Goal: Find specific page/section: Find specific page/section

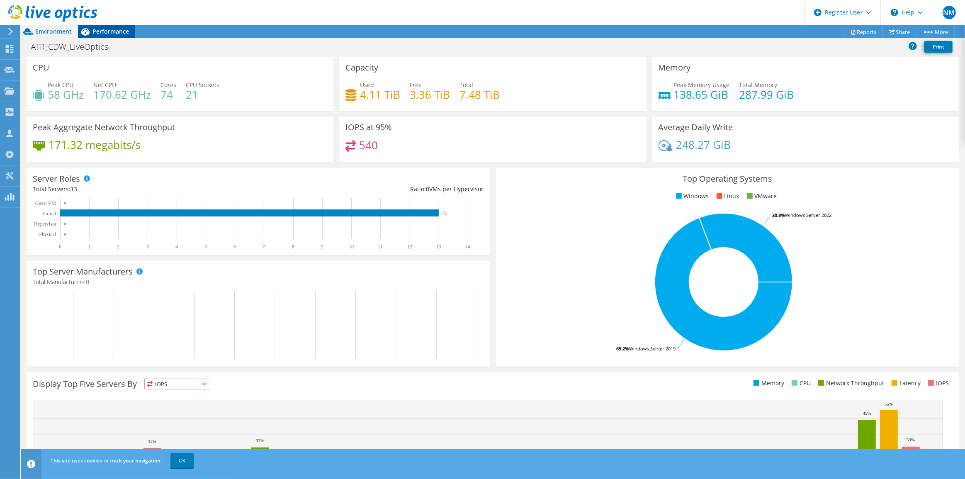
click at [110, 28] on span "Performance" at bounding box center [111, 31] width 37 height 8
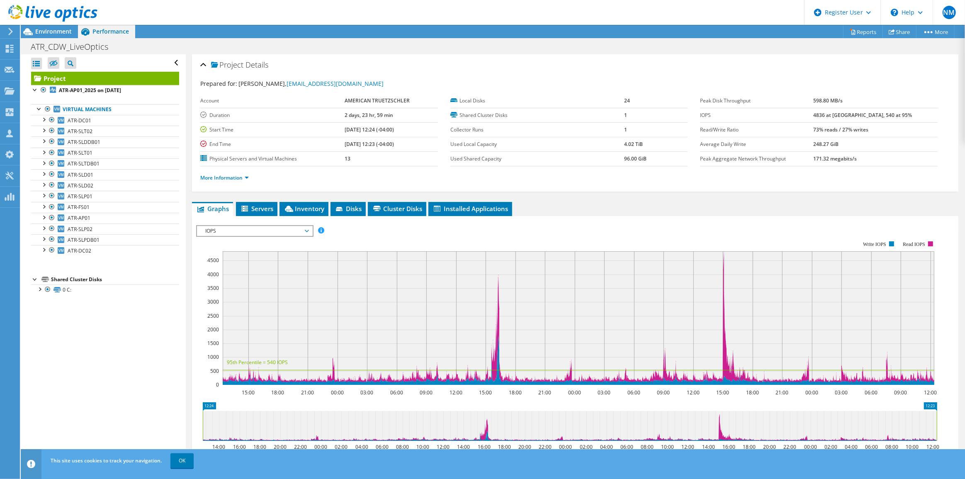
click at [281, 228] on span "IOPS" at bounding box center [254, 231] width 107 height 10
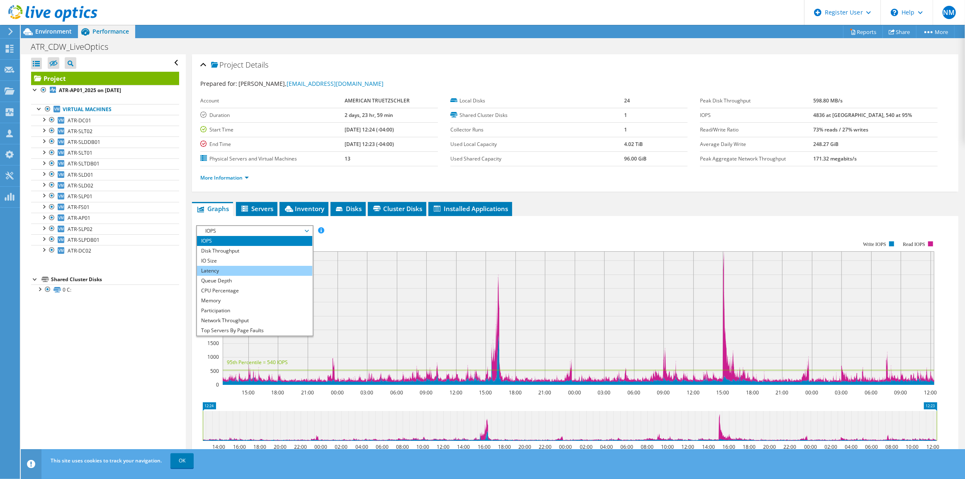
click at [282, 269] on li "Latency" at bounding box center [254, 271] width 115 height 10
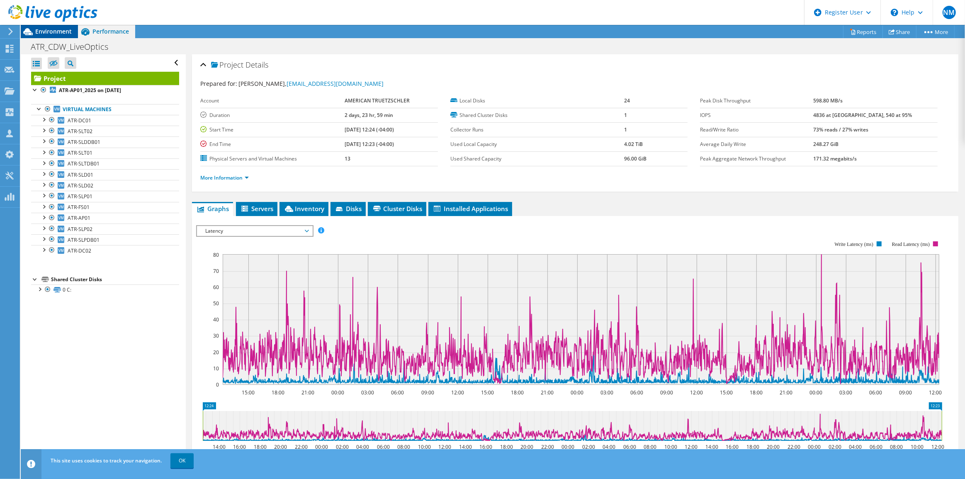
click at [63, 29] on span "Environment" at bounding box center [53, 31] width 37 height 8
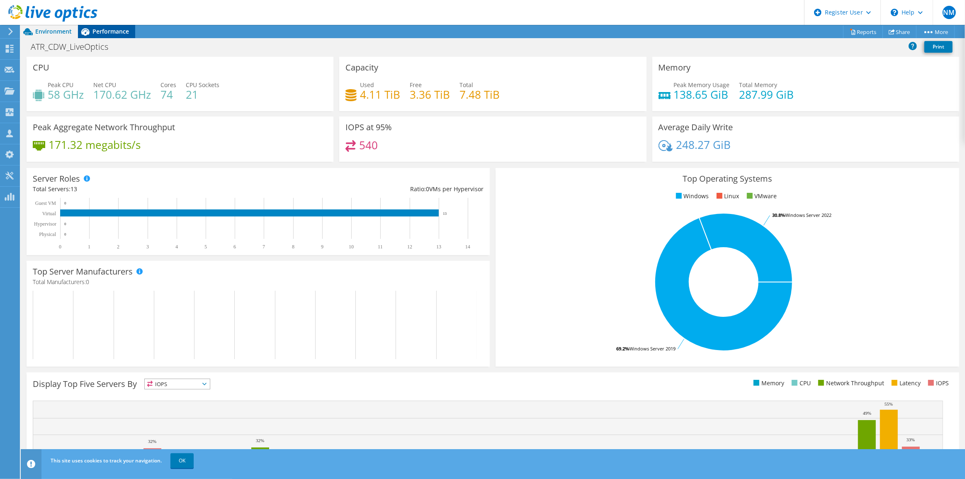
click at [114, 29] on span "Performance" at bounding box center [111, 31] width 37 height 8
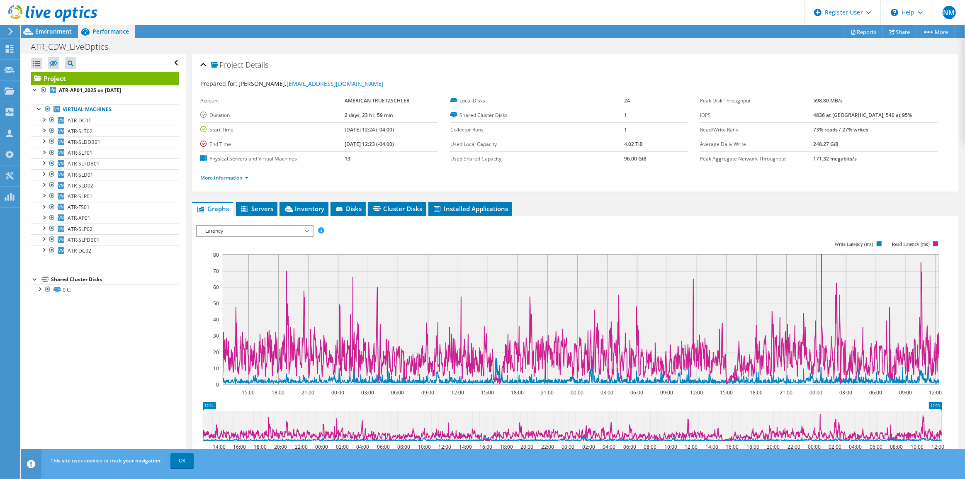
click at [27, 15] on use at bounding box center [52, 13] width 89 height 17
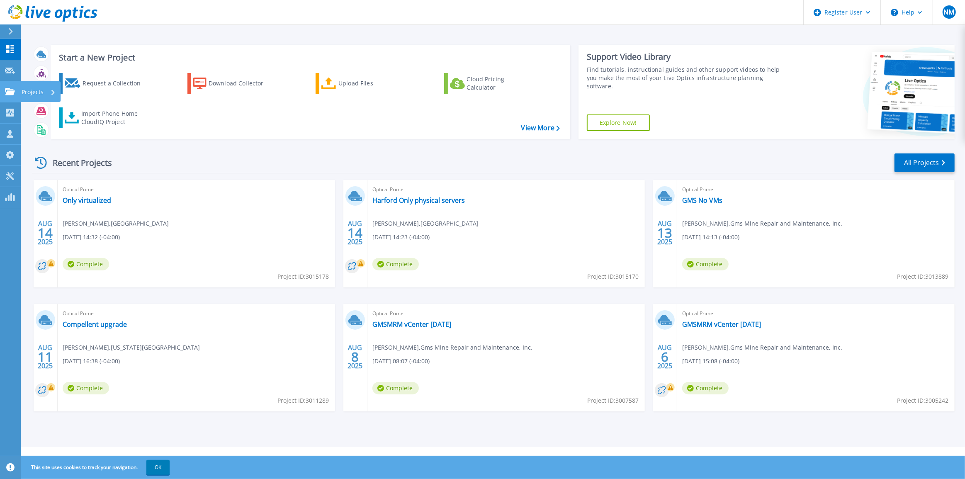
click at [11, 91] on icon at bounding box center [10, 91] width 10 height 7
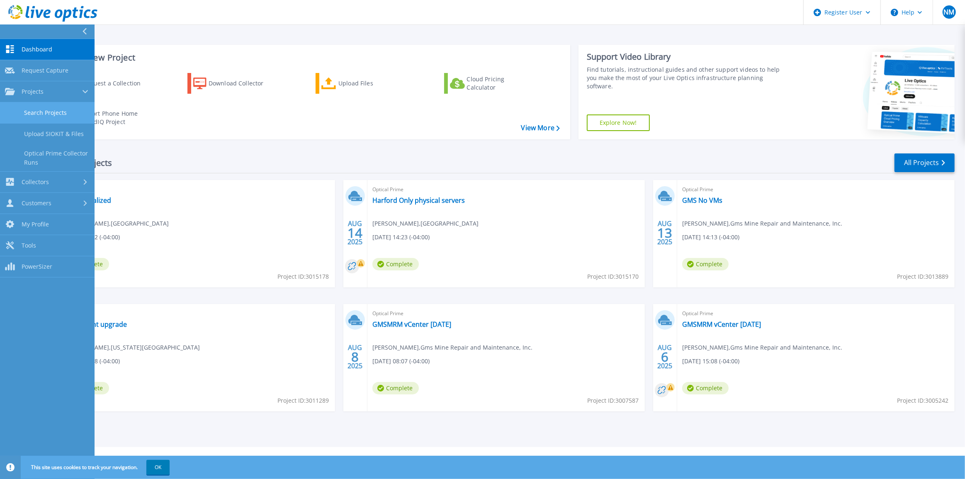
click at [24, 115] on link "Search Projects" at bounding box center [47, 112] width 95 height 21
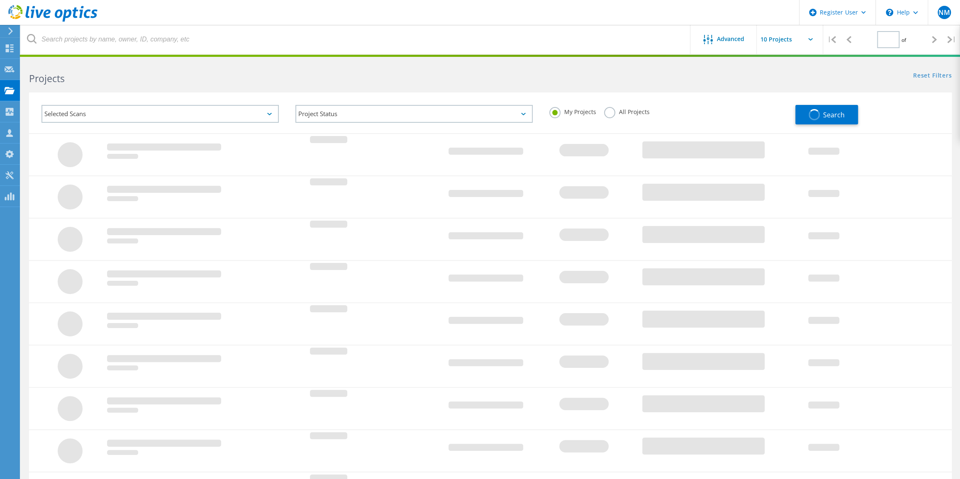
type input "1"
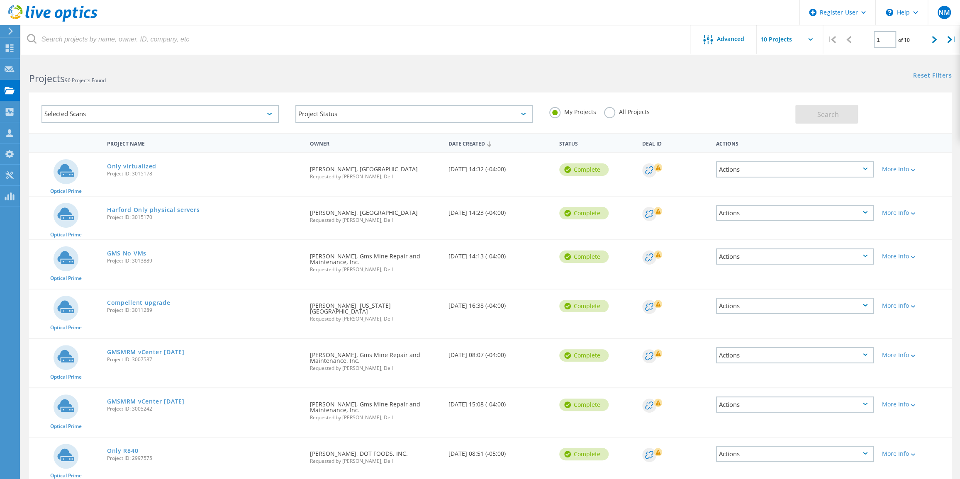
click at [604, 109] on label "All Projects" at bounding box center [626, 111] width 45 height 8
click at [0, 0] on input "All Projects" at bounding box center [0, 0] width 0 height 0
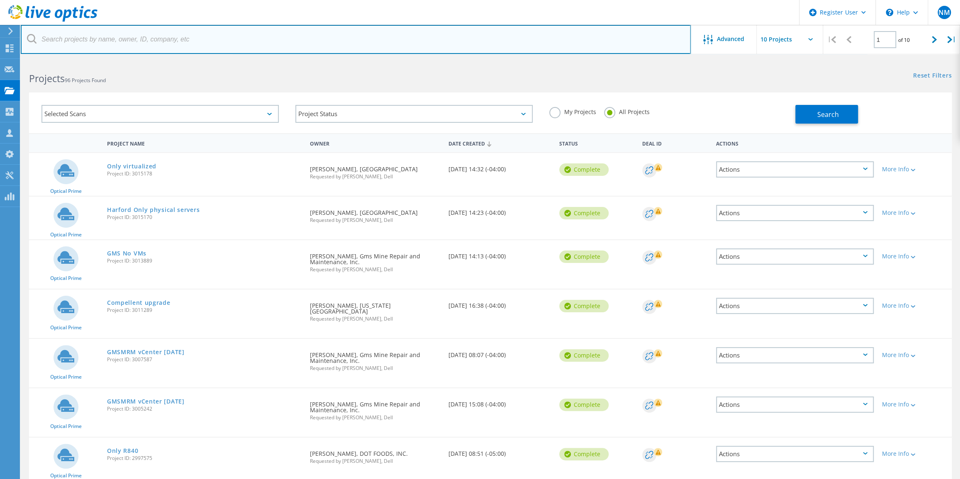
click at [382, 41] on input "text" at bounding box center [356, 39] width 670 height 29
type input "manganaro"
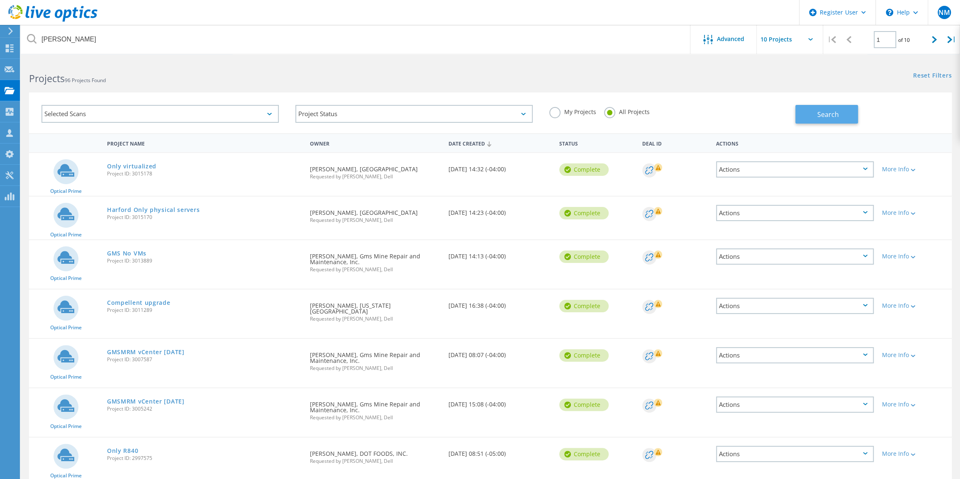
click at [833, 123] on button "Search" at bounding box center [826, 114] width 63 height 19
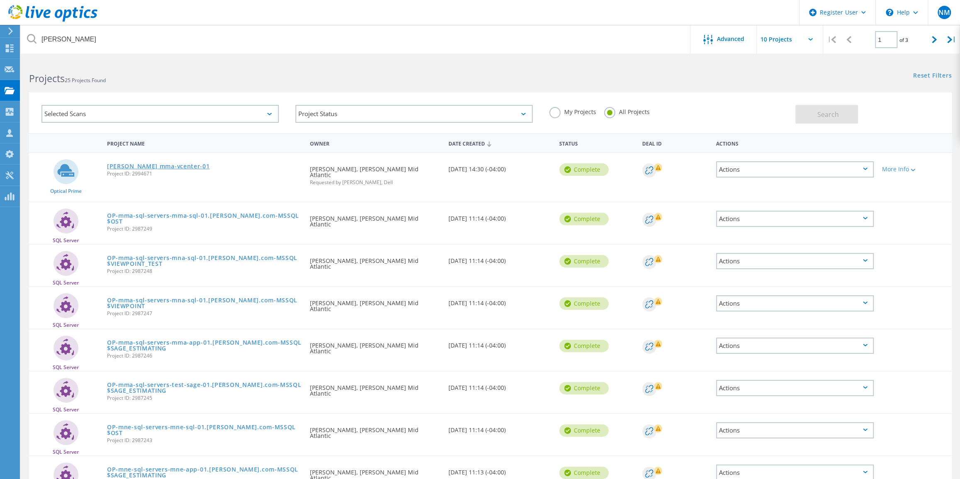
click at [169, 163] on link "manganaro mma-vcenter-01" at bounding box center [158, 166] width 103 height 6
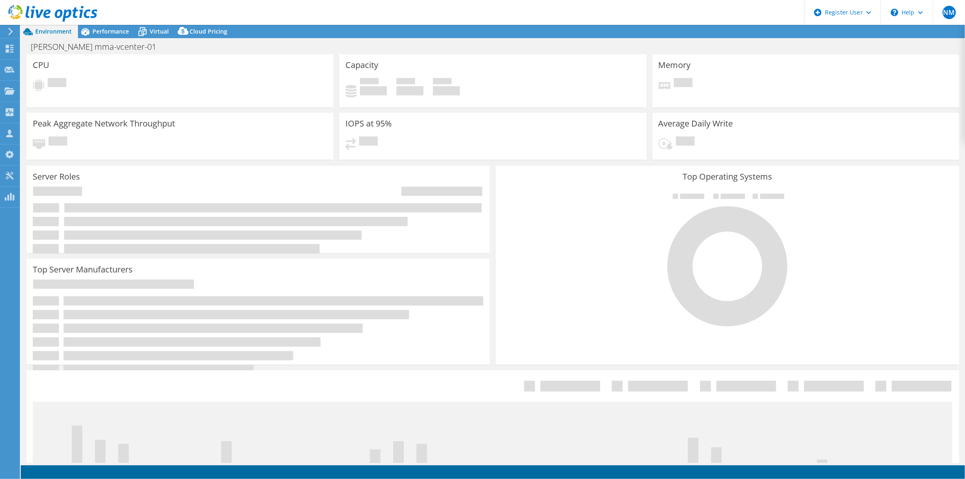
select select "USD"
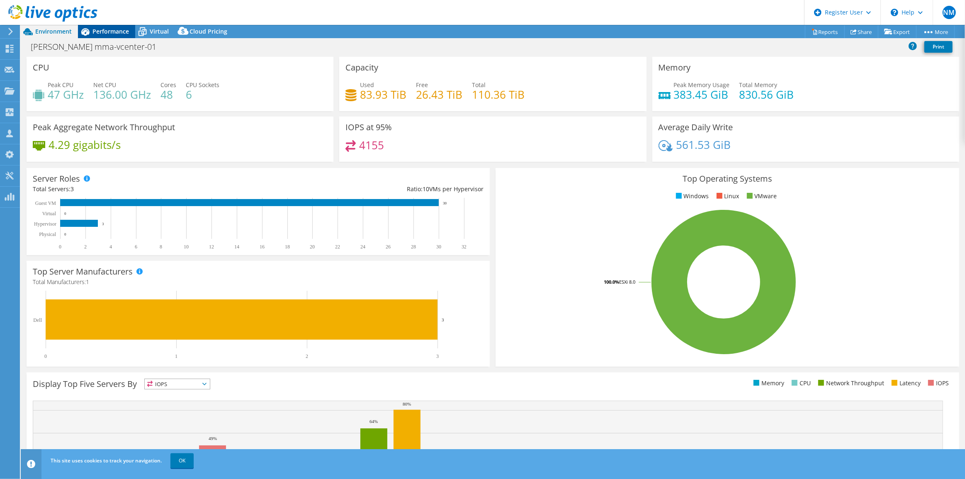
click at [123, 26] on div "Performance" at bounding box center [106, 31] width 57 height 13
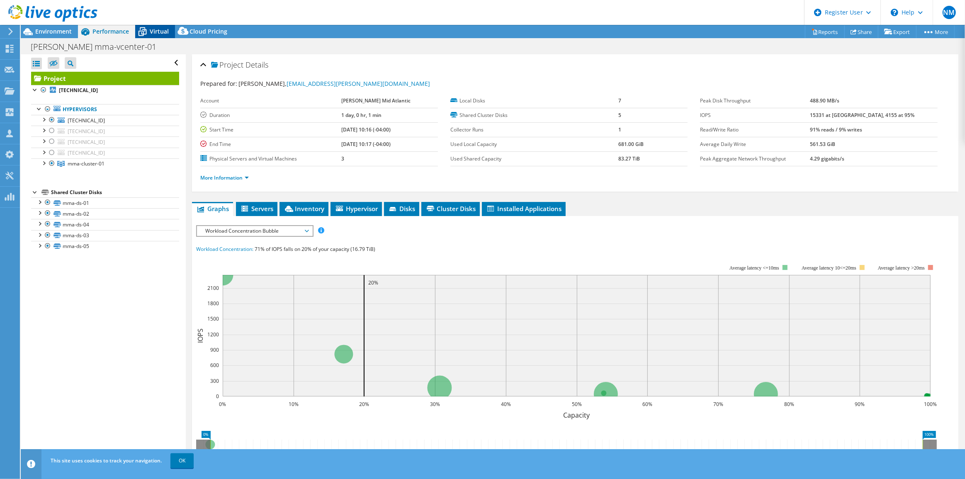
click at [154, 26] on div "Virtual" at bounding box center [155, 31] width 40 height 13
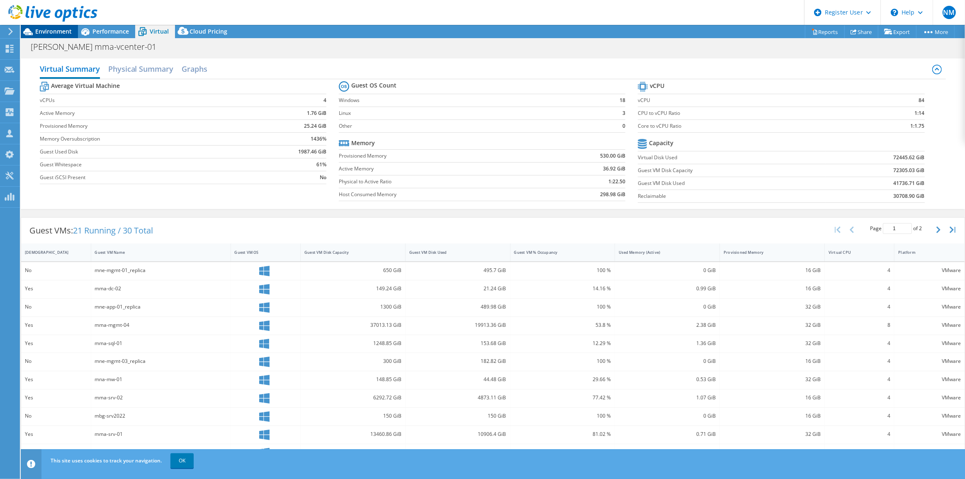
click at [54, 35] on span "Environment" at bounding box center [53, 31] width 37 height 8
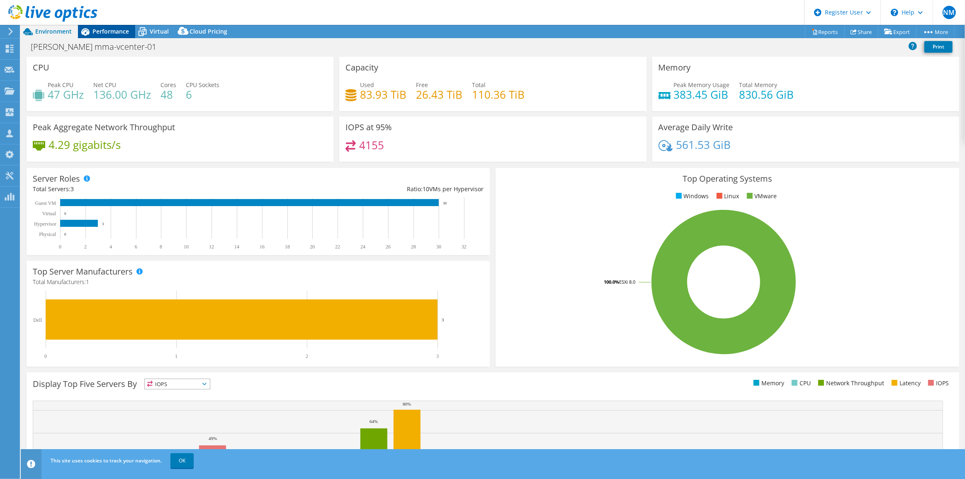
click at [96, 30] on span "Performance" at bounding box center [111, 31] width 37 height 8
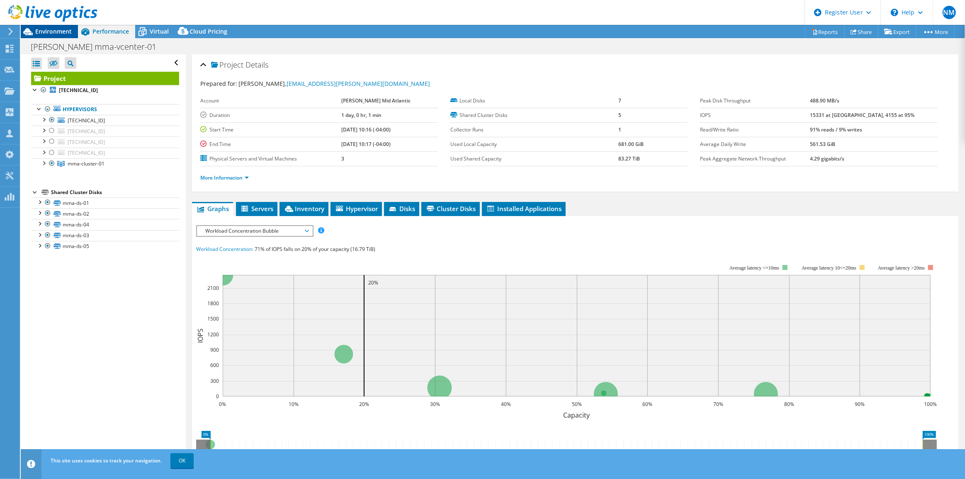
click at [63, 32] on span "Environment" at bounding box center [53, 31] width 37 height 8
